Goal: Find specific page/section: Find specific page/section

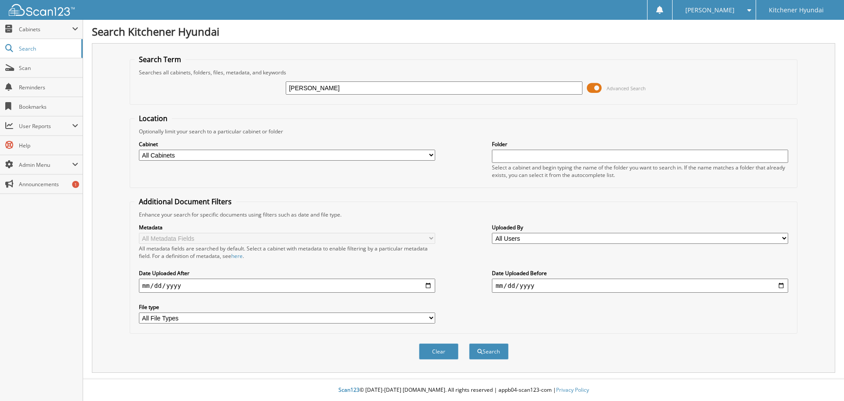
type input "[PERSON_NAME]"
click at [469, 343] on button "Search" at bounding box center [489, 351] width 40 height 16
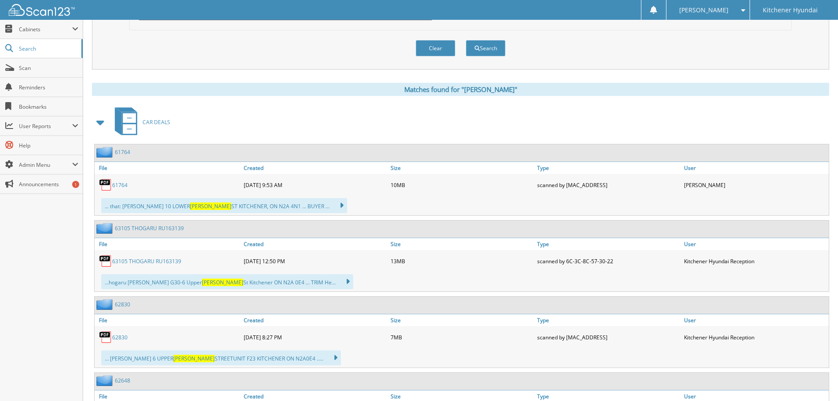
scroll to position [308, 0]
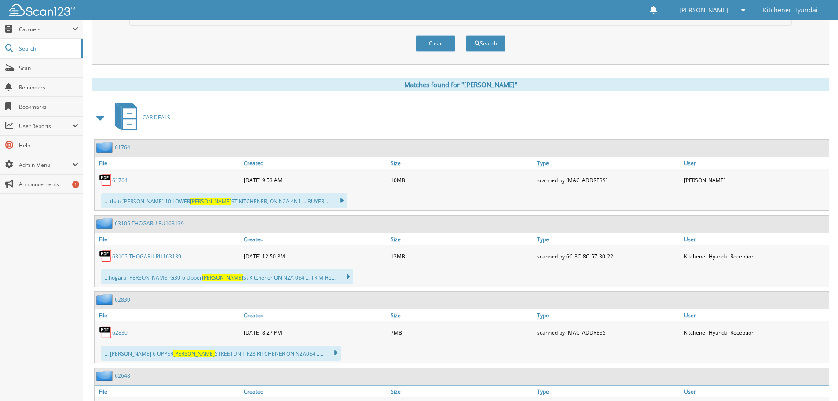
click at [124, 180] on link "61764" at bounding box center [119, 179] width 15 height 7
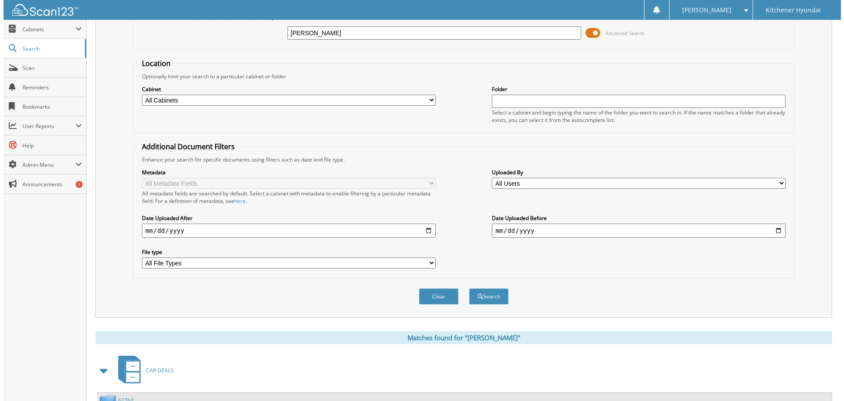
scroll to position [0, 0]
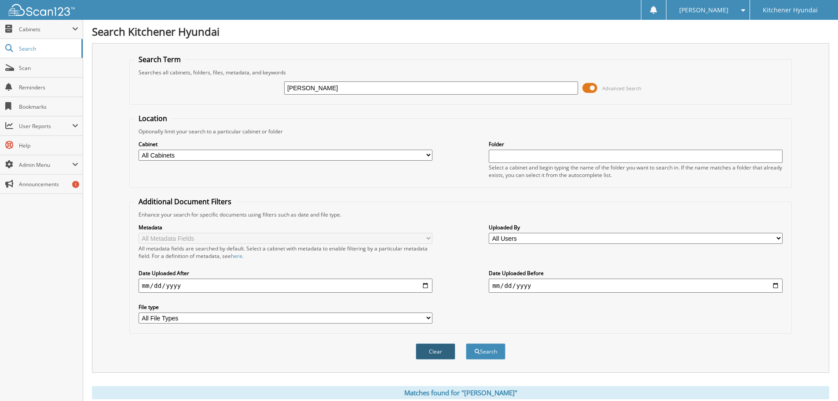
click at [431, 347] on button "Clear" at bounding box center [435, 351] width 40 height 16
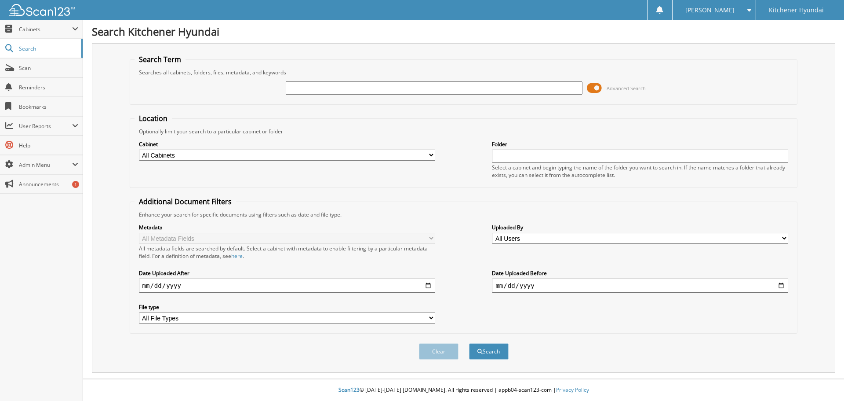
click at [343, 86] on input "text" at bounding box center [434, 87] width 296 height 13
paste input "P60400"
type input "P60400"
click at [469, 343] on button "Search" at bounding box center [489, 351] width 40 height 16
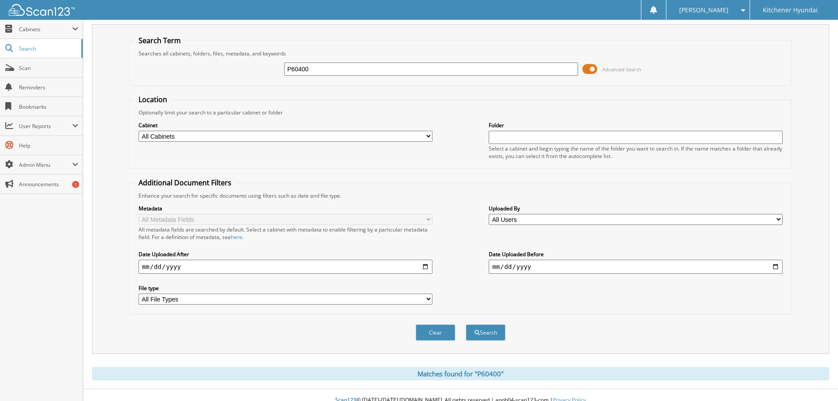
scroll to position [29, 0]
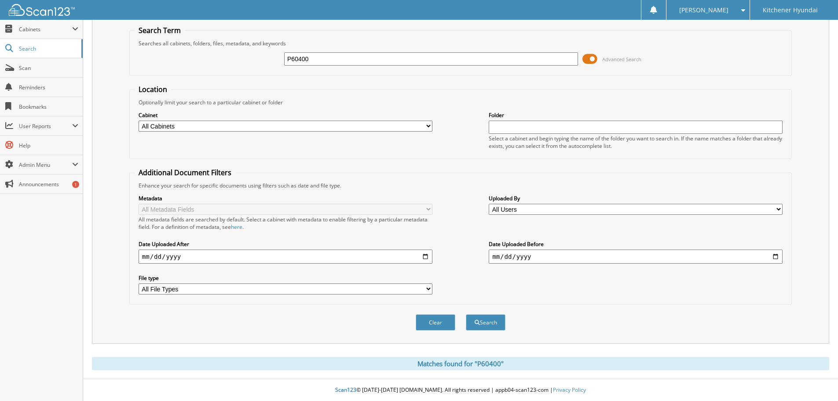
click at [312, 59] on input "P60400" at bounding box center [431, 58] width 294 height 13
paste input "1361481"
type input "1361481"
click at [466, 314] on button "Search" at bounding box center [486, 322] width 40 height 16
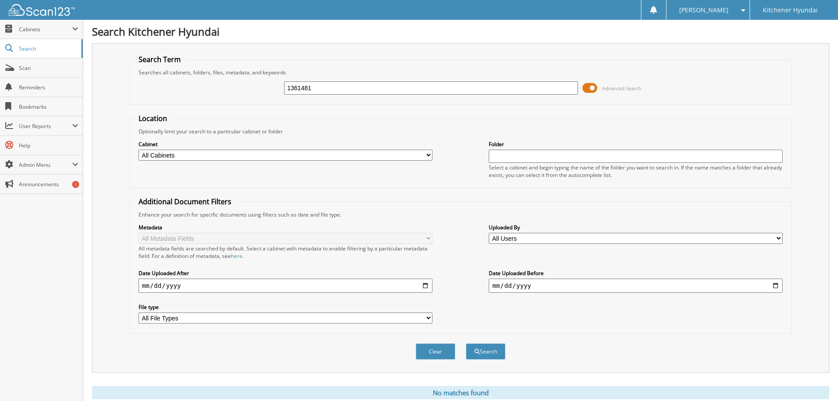
click at [379, 85] on input "1361481" at bounding box center [431, 87] width 294 height 13
type input "d"
type input "DARRYL MERCER"
click at [501, 349] on button "Search" at bounding box center [486, 351] width 40 height 16
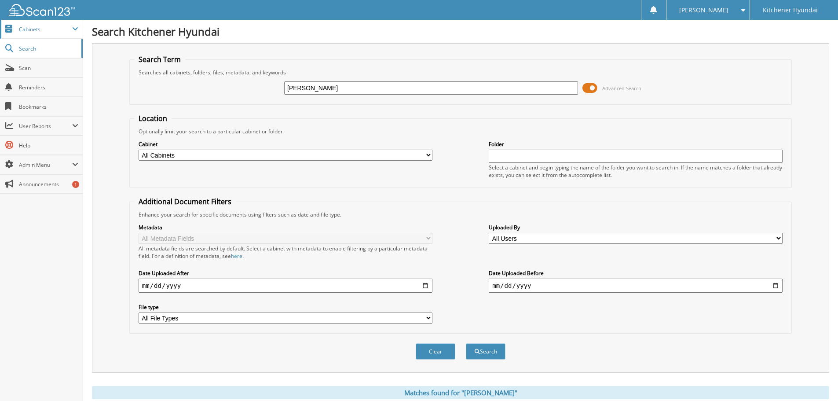
click at [48, 28] on span "Cabinets" at bounding box center [45, 28] width 53 height 7
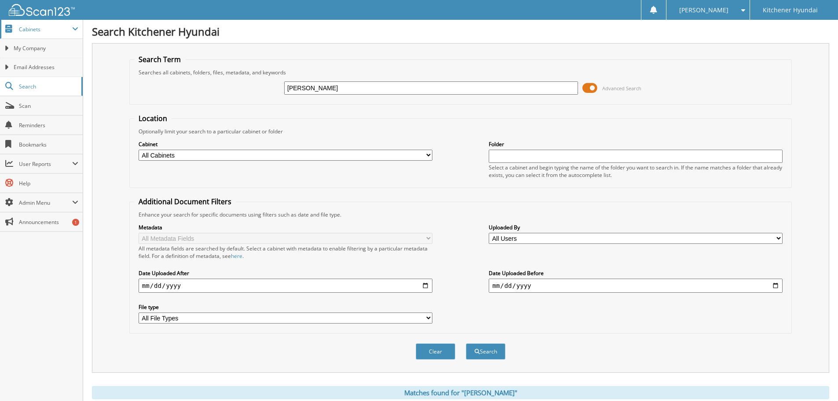
click at [48, 28] on span "Cabinets" at bounding box center [45, 28] width 53 height 7
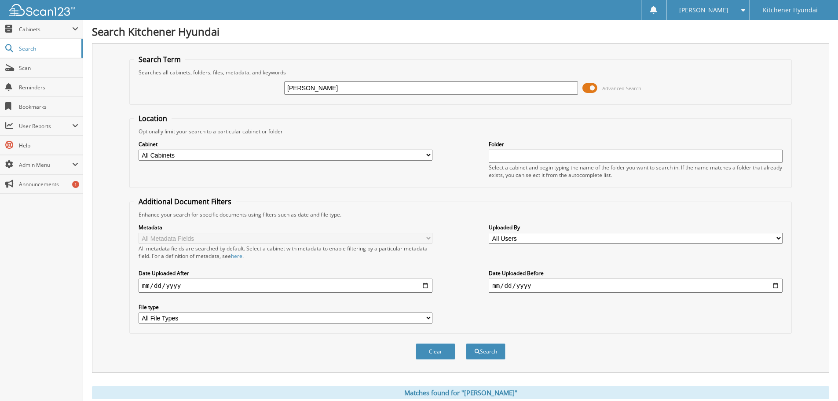
drag, startPoint x: 314, startPoint y: 88, endPoint x: 248, endPoint y: 92, distance: 66.1
click at [248, 92] on div "DARRYL MERCER Advanced Search" at bounding box center [460, 88] width 652 height 24
type input "MERCER"
click at [492, 356] on button "Search" at bounding box center [486, 351] width 40 height 16
click at [306, 85] on input "[PERSON_NAME]" at bounding box center [431, 87] width 294 height 13
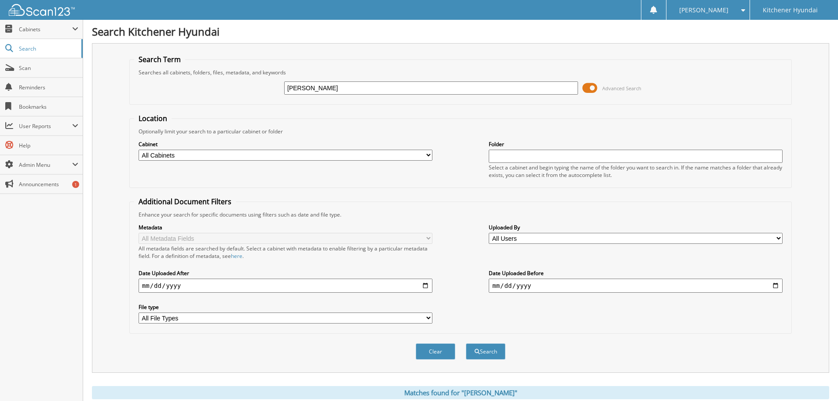
click at [306, 85] on input "MERCER" at bounding box center [431, 87] width 294 height 13
paste input "[US_VEHICLE_IDENTIFICATION_NUMBER]"
type input "[US_VEHICLE_IDENTIFICATION_NUMBER]"
click at [489, 353] on button "Search" at bounding box center [486, 351] width 40 height 16
click at [353, 91] on input "[US_VEHICLE_IDENTIFICATION_NUMBER]" at bounding box center [431, 87] width 294 height 13
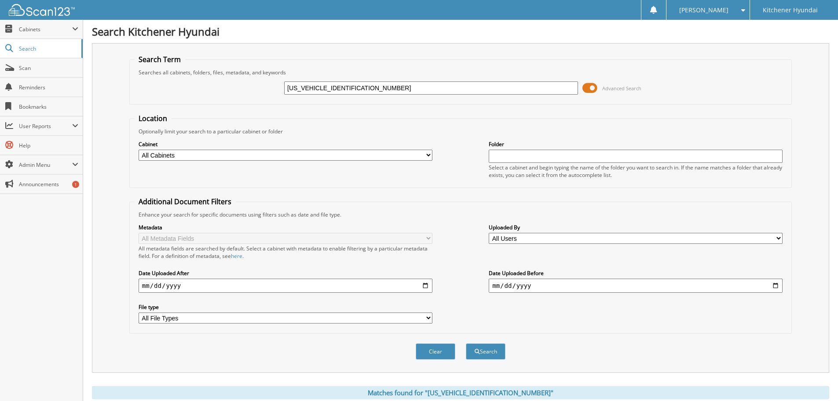
click at [353, 91] on input "[US_VEHICLE_IDENTIFICATION_NUMBER]" at bounding box center [431, 87] width 294 height 13
click at [367, 85] on input "[US_VEHICLE_IDENTIFICATION_NUMBER]" at bounding box center [431, 87] width 294 height 13
paste input "[PHONE_NUMBER]"
type input "[PHONE_NUMBER]"
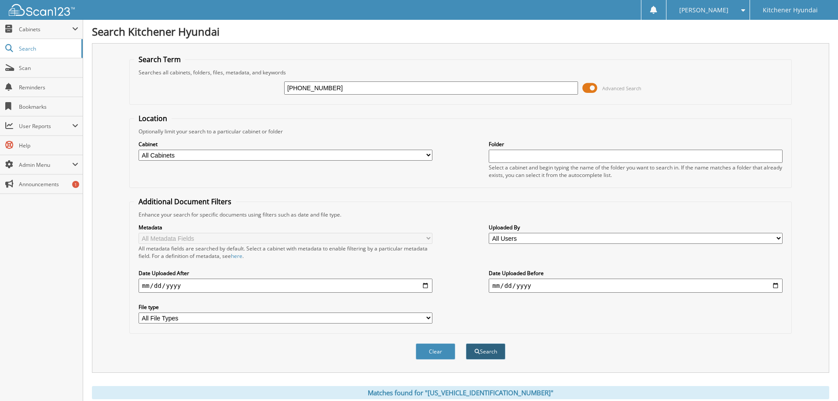
click at [495, 350] on button "Search" at bounding box center [486, 351] width 40 height 16
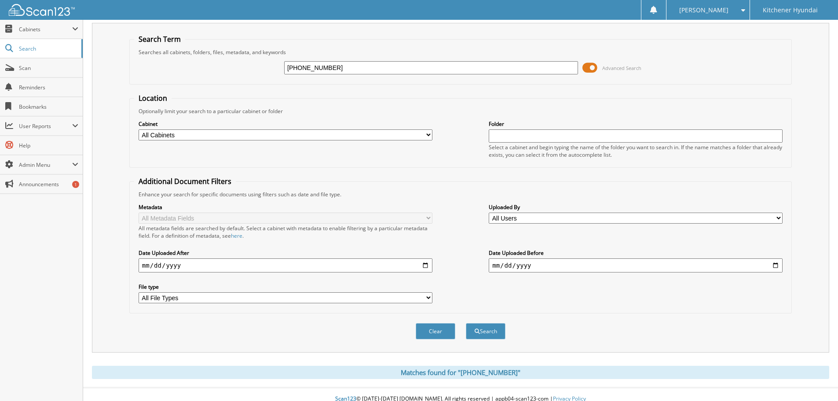
scroll to position [29, 0]
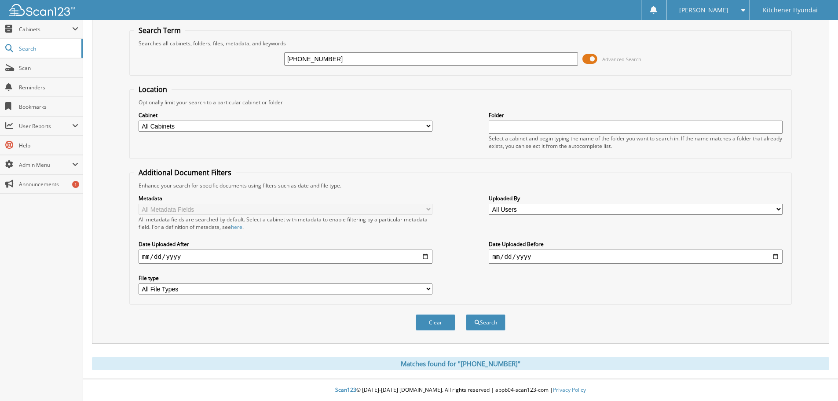
click at [324, 61] on input "[PHONE_NUMBER]" at bounding box center [431, 58] width 294 height 13
paste input "[EMAIL_ADDRESS][PERSON_NAME][DOMAIN_NAME]"
type input "[EMAIL_ADDRESS][PERSON_NAME][DOMAIN_NAME]"
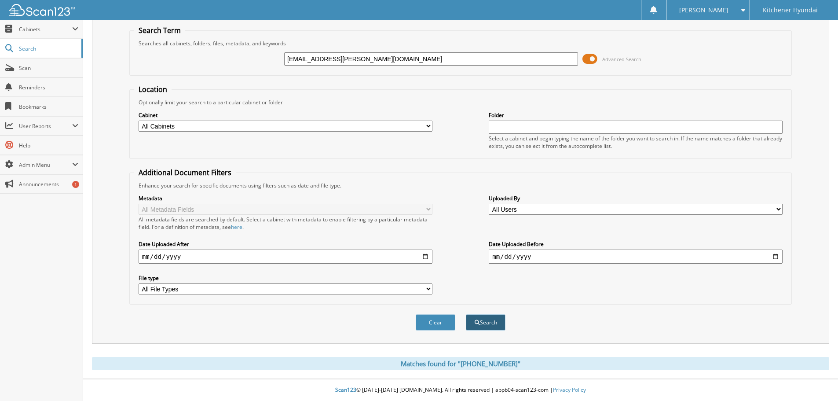
click at [488, 324] on button "Search" at bounding box center [486, 322] width 40 height 16
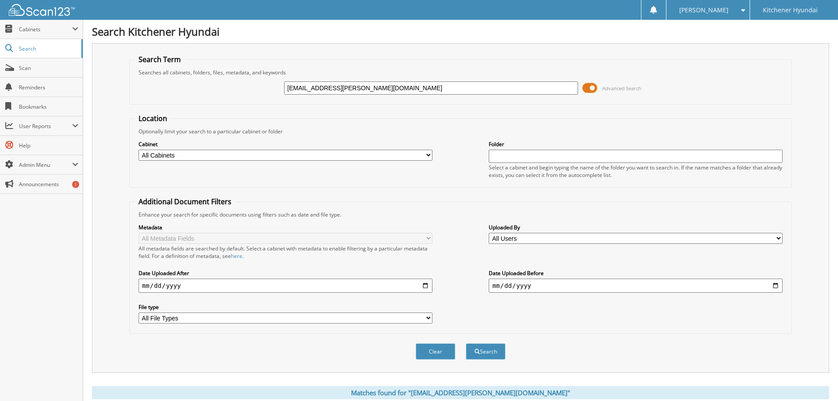
click at [375, 93] on input "[EMAIL_ADDRESS][PERSON_NAME][DOMAIN_NAME]" at bounding box center [431, 87] width 294 height 13
click at [374, 93] on input "[EMAIL_ADDRESS][PERSON_NAME][DOMAIN_NAME]" at bounding box center [431, 87] width 294 height 13
click at [26, 28] on span "Cabinets" at bounding box center [45, 28] width 53 height 7
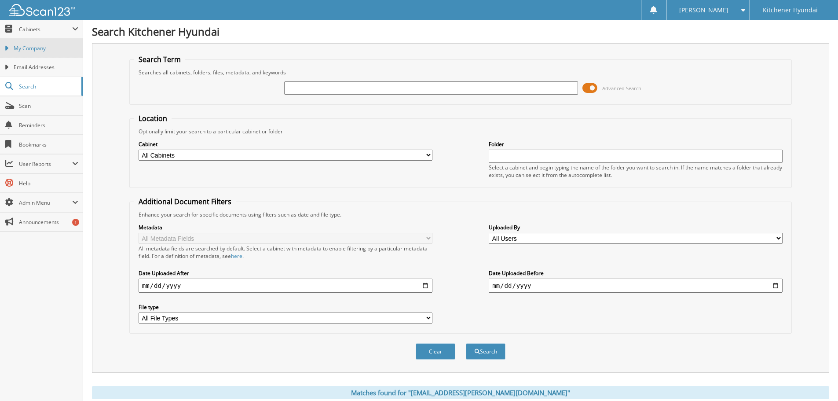
click at [40, 50] on span "My Company" at bounding box center [46, 48] width 65 height 8
